Goal: Transaction & Acquisition: Purchase product/service

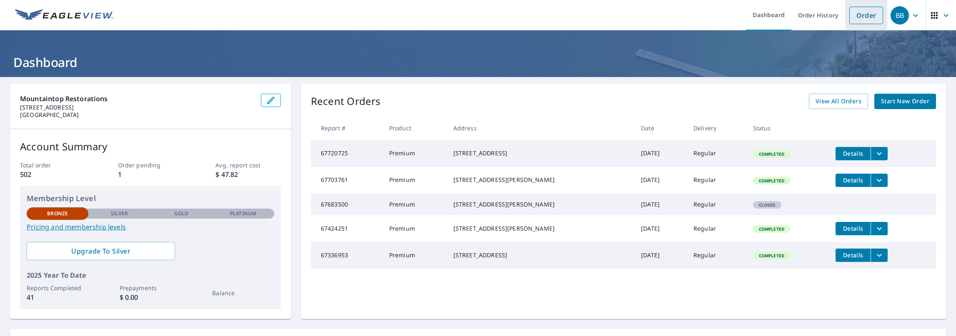
click at [854, 11] on link "Order" at bounding box center [866, 15] width 34 height 17
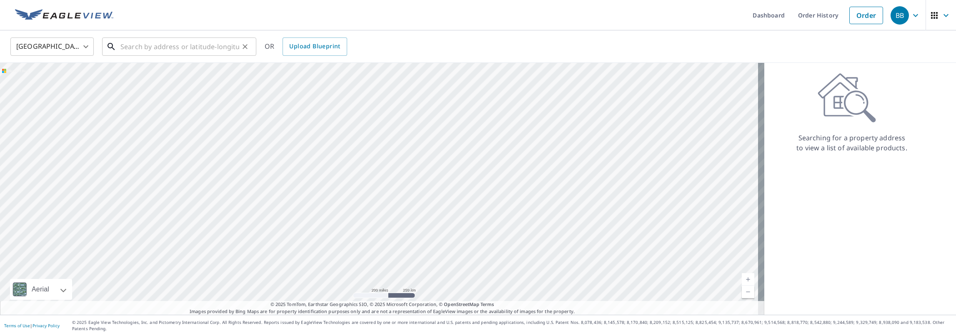
click at [141, 47] on input "text" at bounding box center [179, 46] width 119 height 23
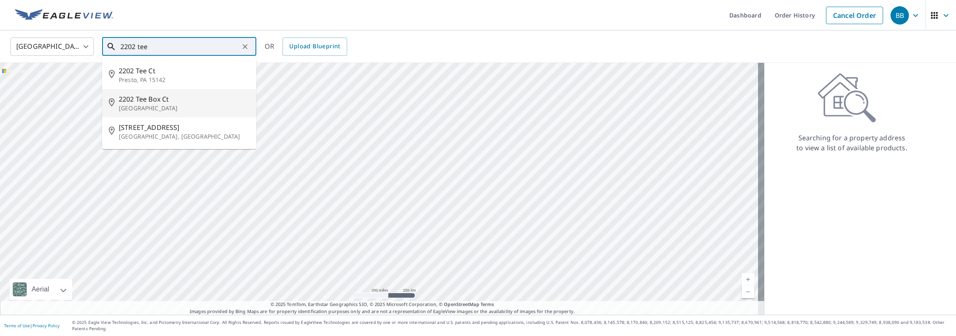
click at [187, 104] on p "[GEOGRAPHIC_DATA]" at bounding box center [184, 108] width 131 height 8
type input "[STREET_ADDRESS]"
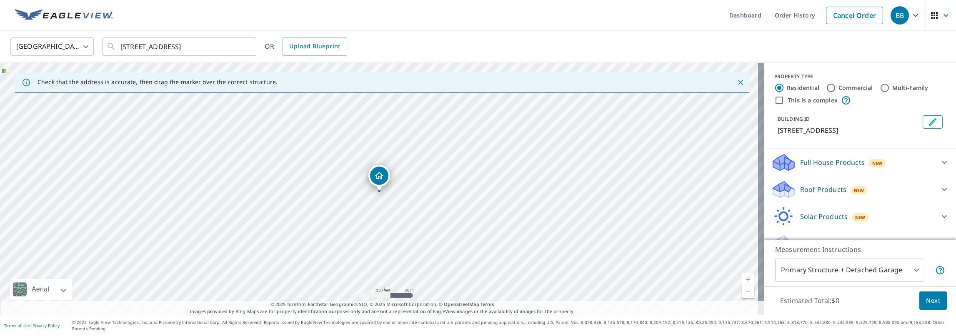
click at [827, 185] on p "Roof Products" at bounding box center [823, 190] width 46 height 10
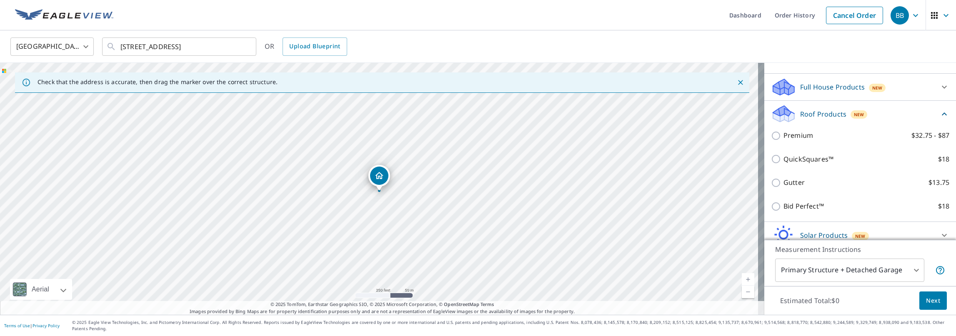
scroll to position [83, 0]
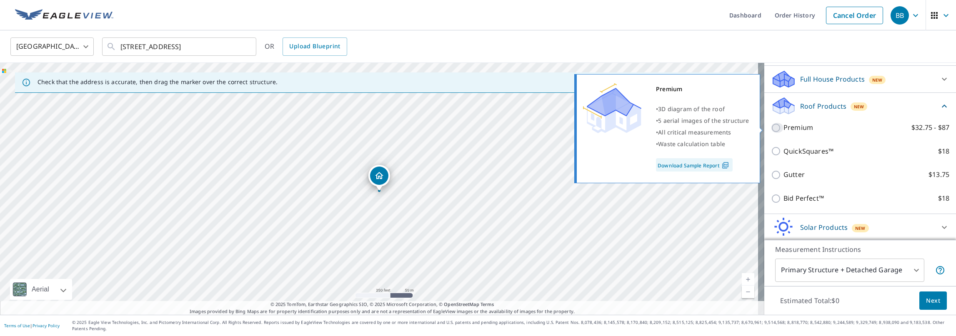
click at [774, 129] on input "Premium $32.75 - $87" at bounding box center [777, 128] width 12 height 10
checkbox input "true"
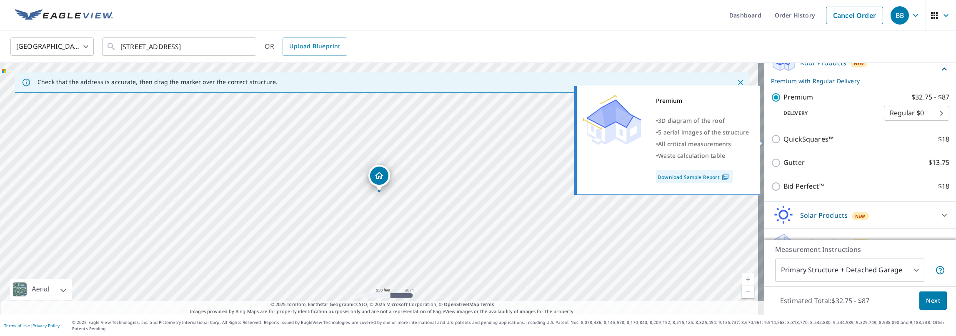
scroll to position [136, 0]
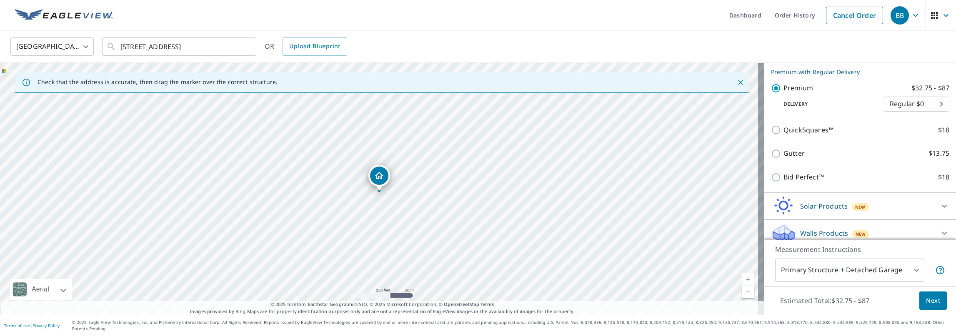
click at [926, 306] on span "Next" at bounding box center [933, 301] width 14 height 10
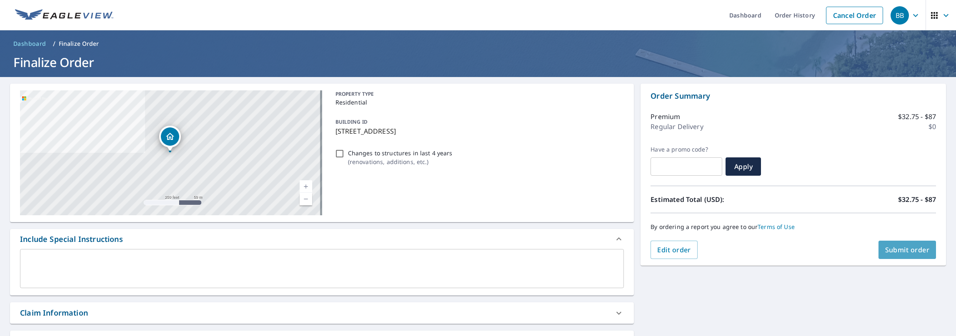
click at [906, 249] on span "Submit order" at bounding box center [907, 249] width 45 height 9
